Goal: Information Seeking & Learning: Check status

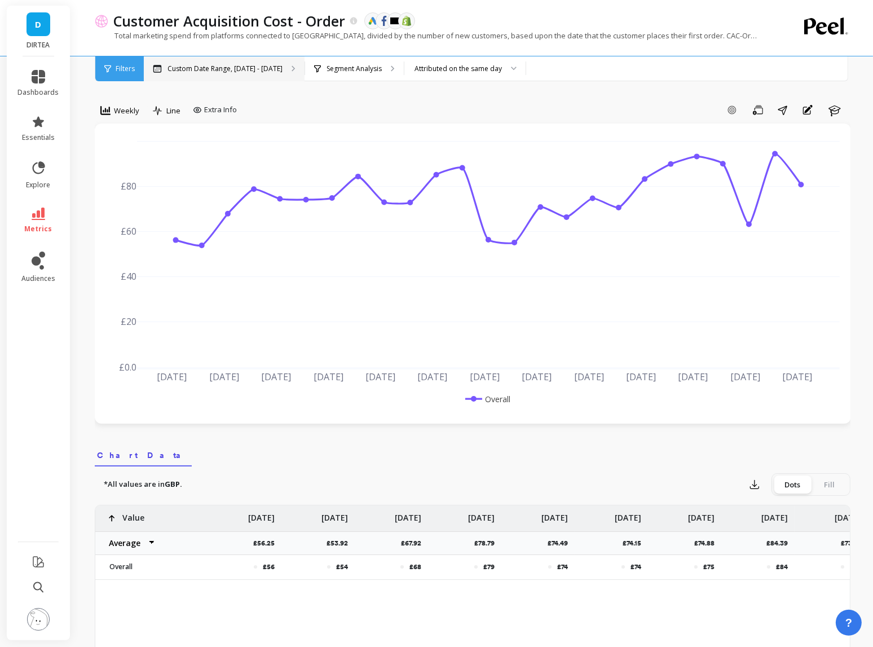
click at [267, 68] on p "Custom Date Range, Mar 1 - Aug 11" at bounding box center [225, 68] width 115 height 9
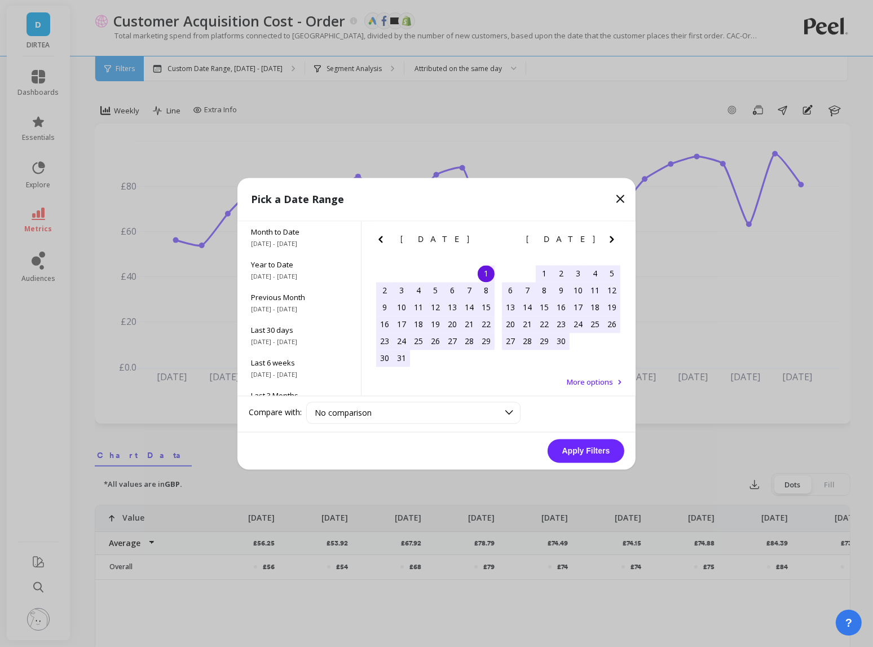
click at [608, 240] on icon "Next Month" at bounding box center [612, 239] width 14 height 14
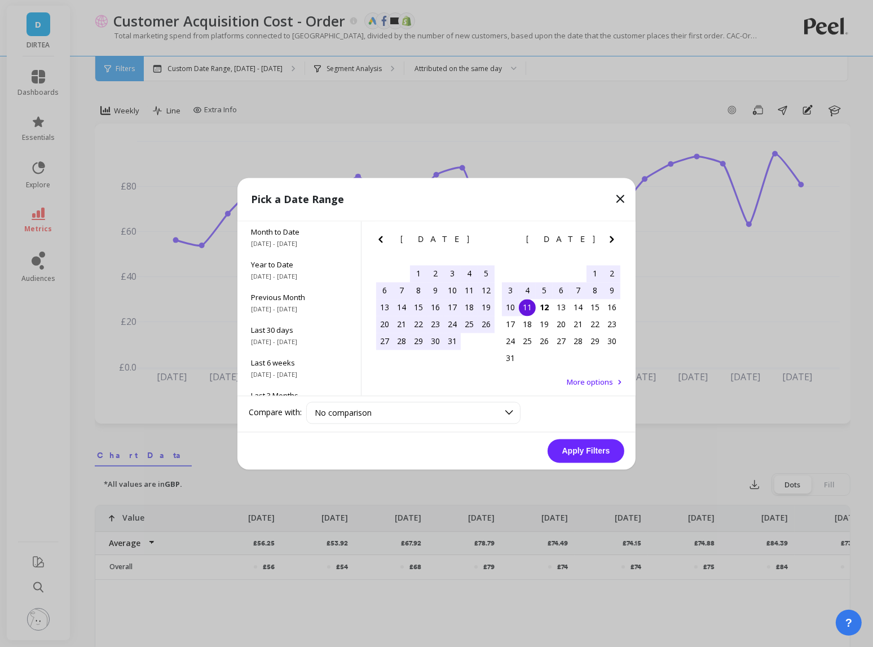
click at [591, 266] on div "1" at bounding box center [595, 273] width 17 height 17
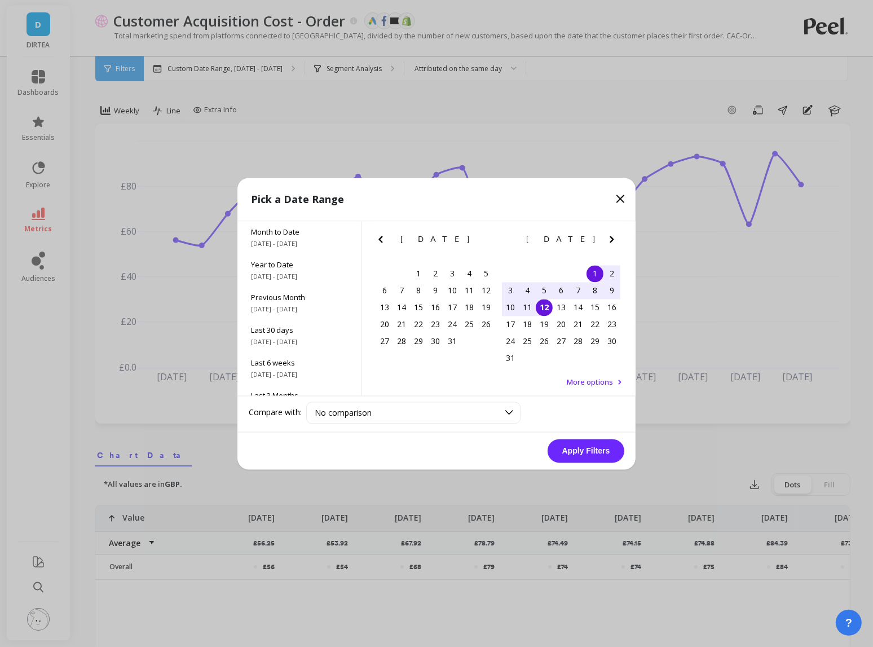
click at [540, 304] on div "12" at bounding box center [544, 307] width 17 height 17
click at [589, 451] on button "Apply Filters" at bounding box center [586, 451] width 77 height 24
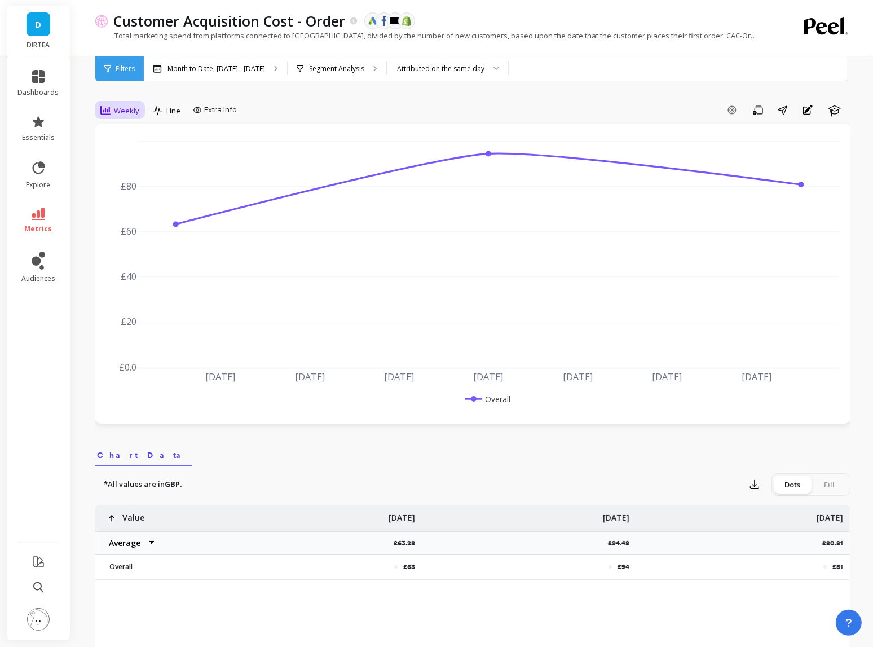
click at [134, 108] on span "Weekly" at bounding box center [126, 110] width 25 height 11
click at [137, 164] on div "Daily" at bounding box center [137, 158] width 78 height 20
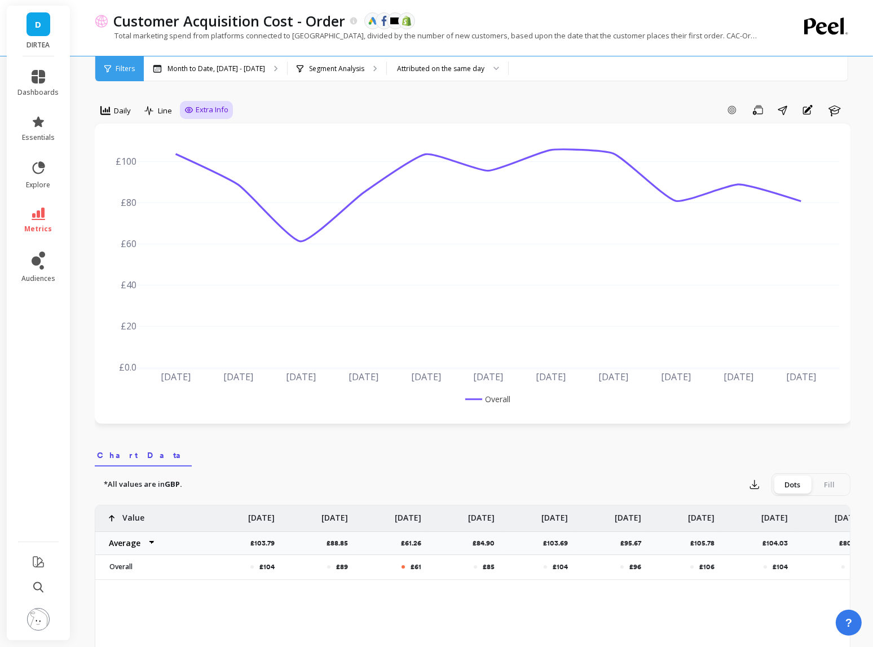
click at [222, 109] on span "Extra Info" at bounding box center [212, 109] width 33 height 11
click at [199, 172] on input "Values" at bounding box center [209, 175] width 39 height 11
checkbox input "true"
